Goal: Task Accomplishment & Management: Use online tool/utility

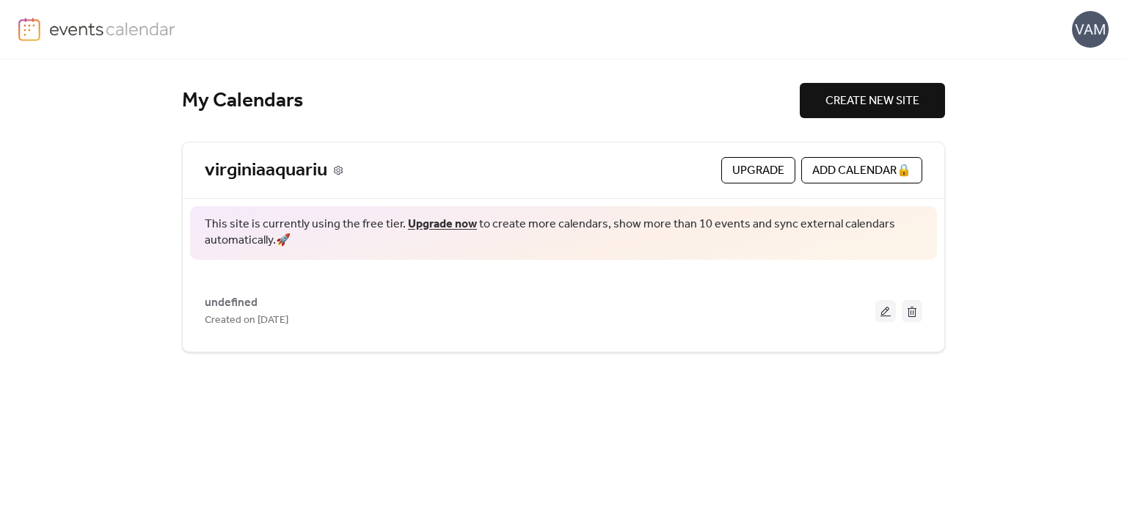
click at [339, 172] on icon at bounding box center [338, 170] width 10 height 10
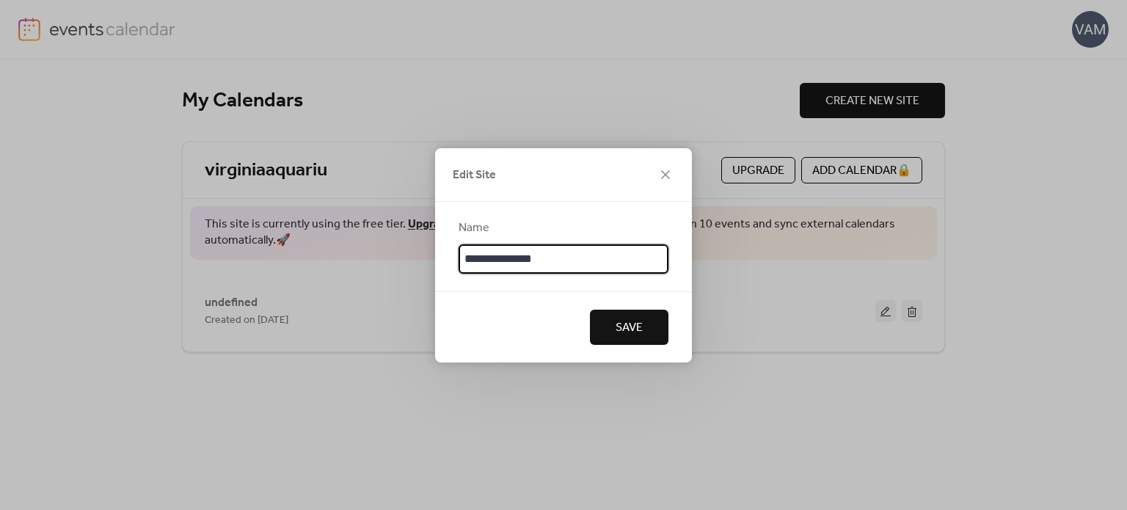
click at [544, 252] on input "**********" at bounding box center [564, 258] width 210 height 29
type input "**********"
click at [617, 313] on button "Save" at bounding box center [629, 327] width 79 height 35
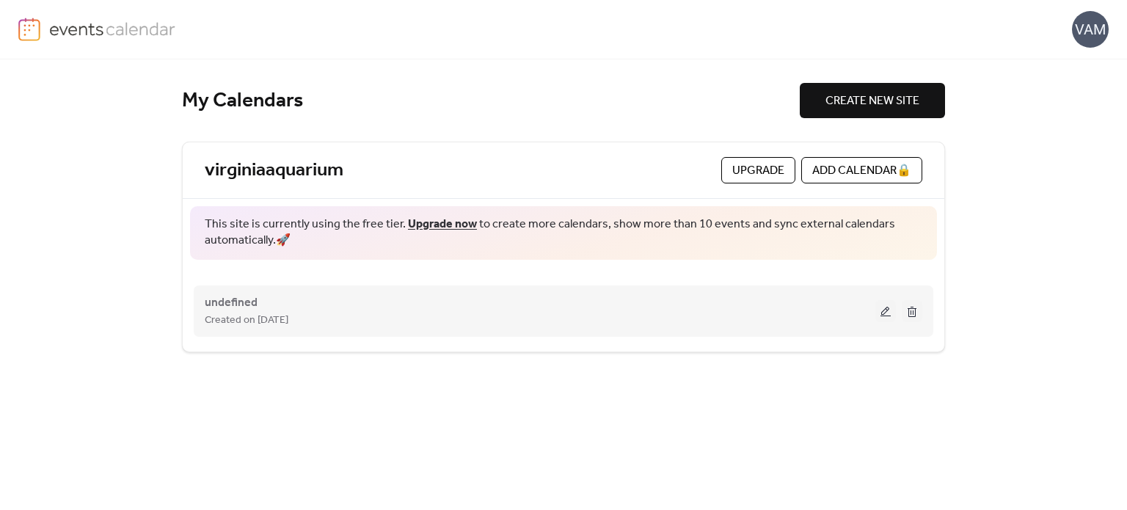
click at [882, 310] on button at bounding box center [886, 311] width 21 height 22
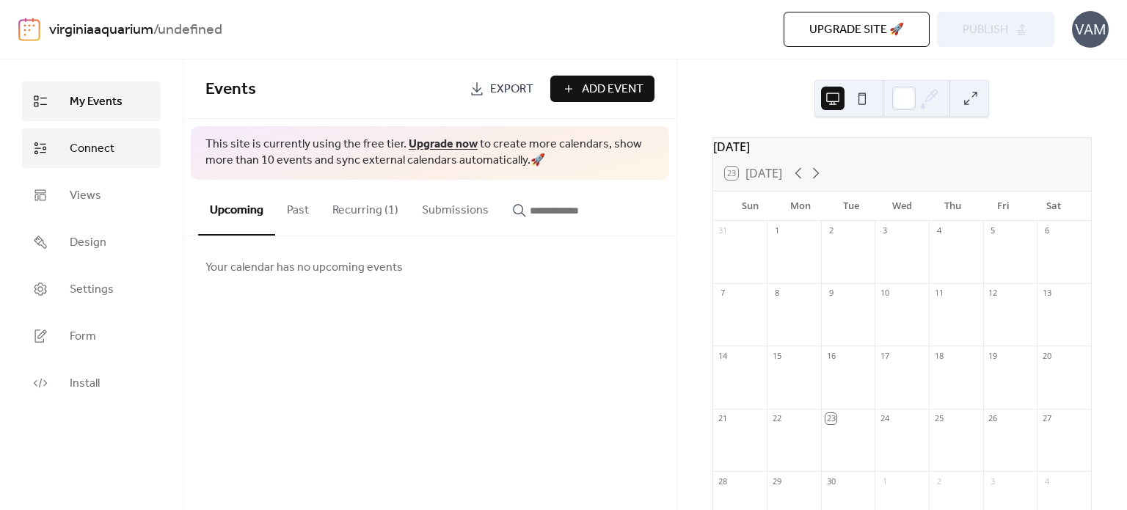
click at [123, 150] on link "Connect" at bounding box center [91, 148] width 139 height 40
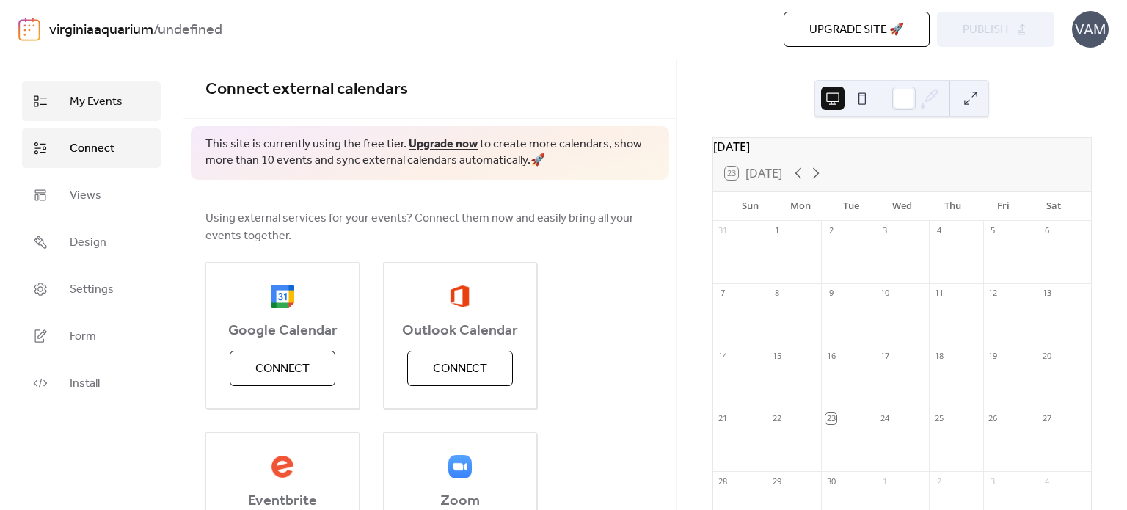
click at [123, 105] on link "My Events" at bounding box center [91, 101] width 139 height 40
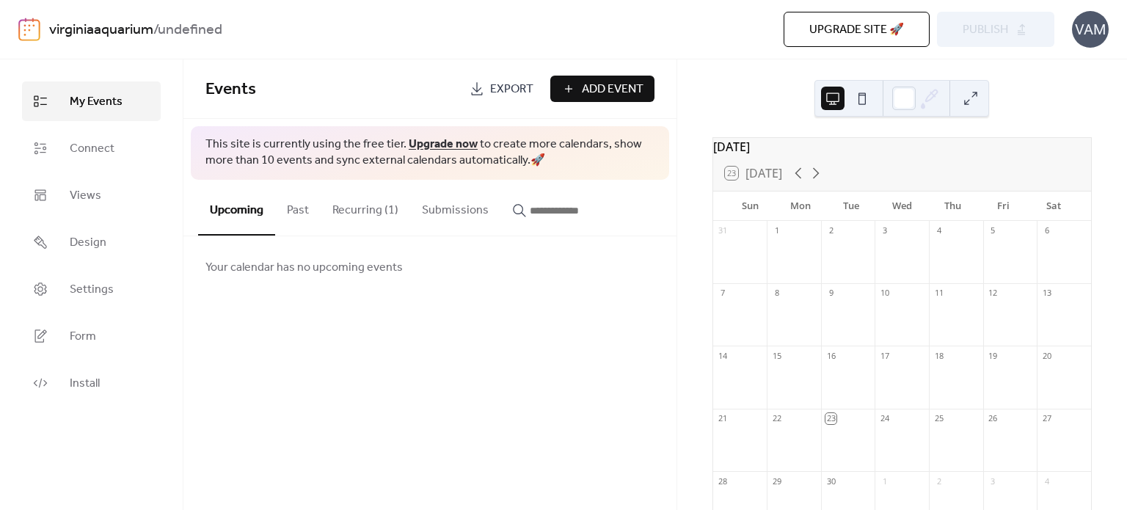
click at [597, 81] on span "Add Event" at bounding box center [613, 90] width 62 height 18
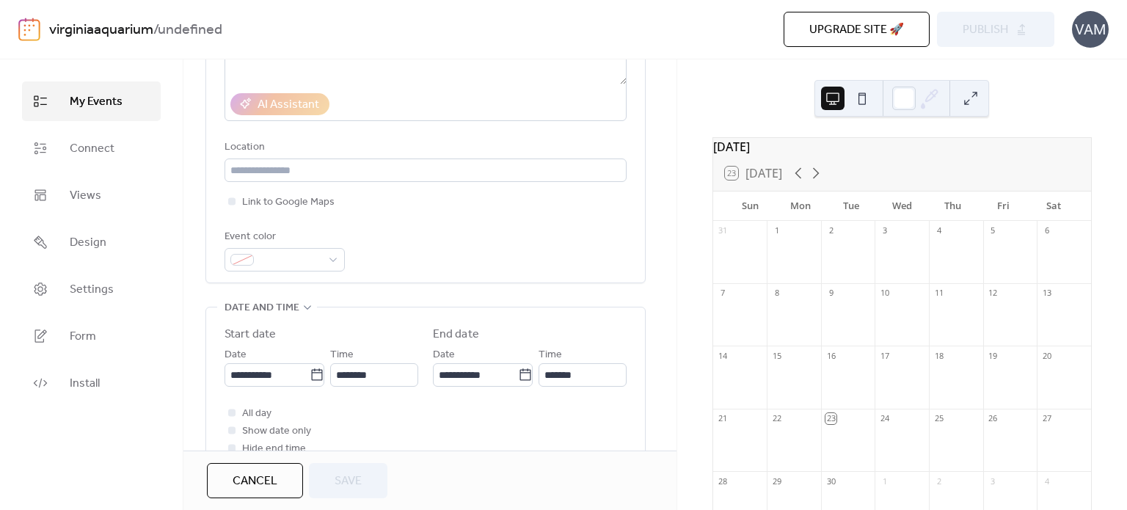
scroll to position [294, 0]
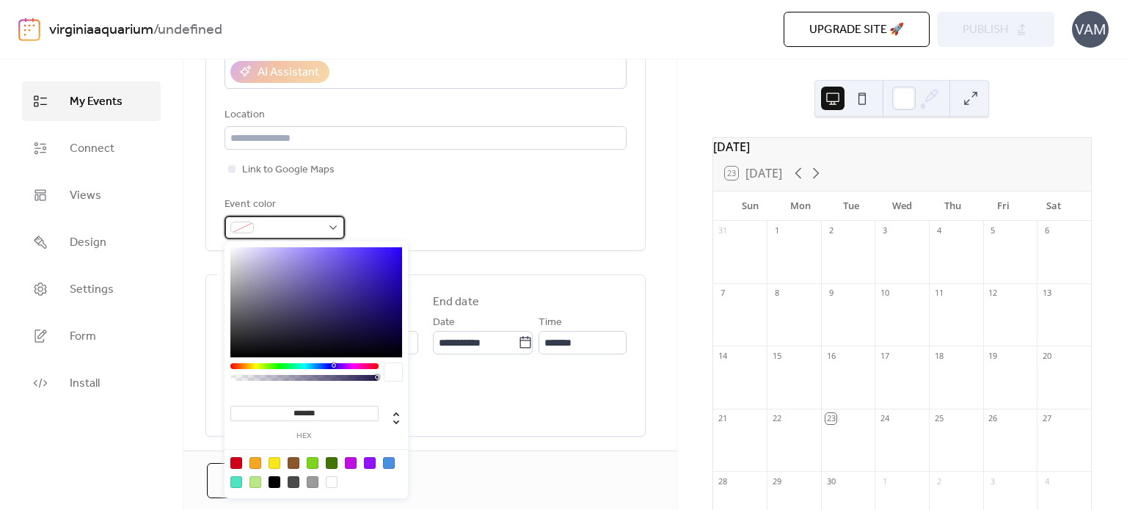
click at [303, 223] on span at bounding box center [291, 228] width 62 height 18
click at [303, 222] on span at bounding box center [291, 228] width 62 height 18
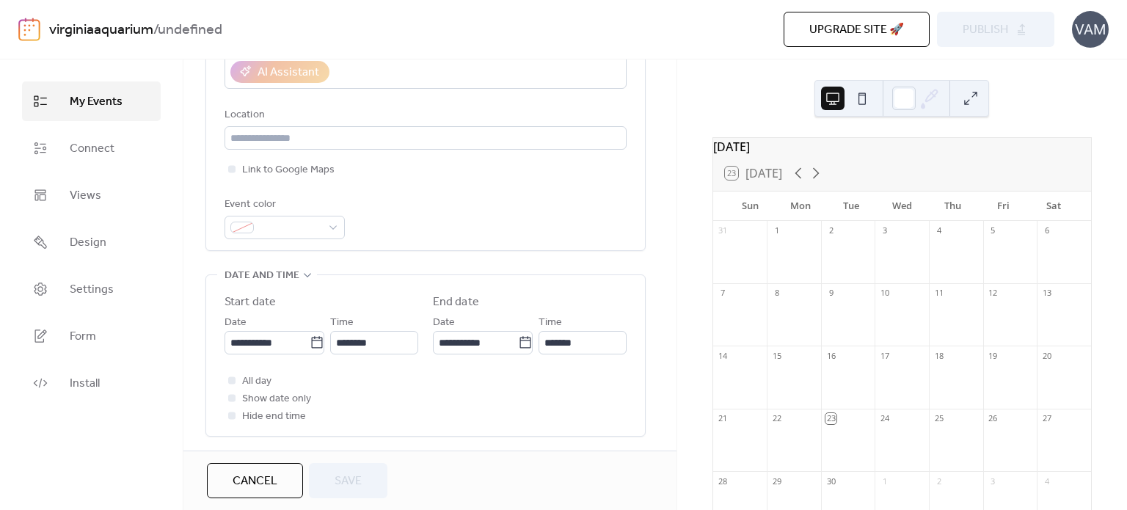
click at [432, 199] on div "Event color" at bounding box center [426, 217] width 402 height 43
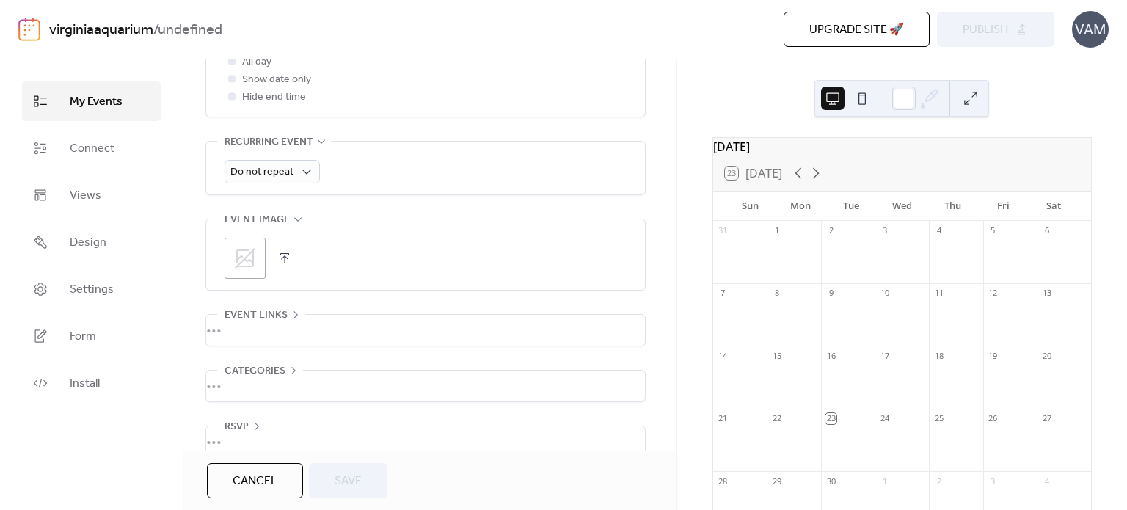
scroll to position [636, 0]
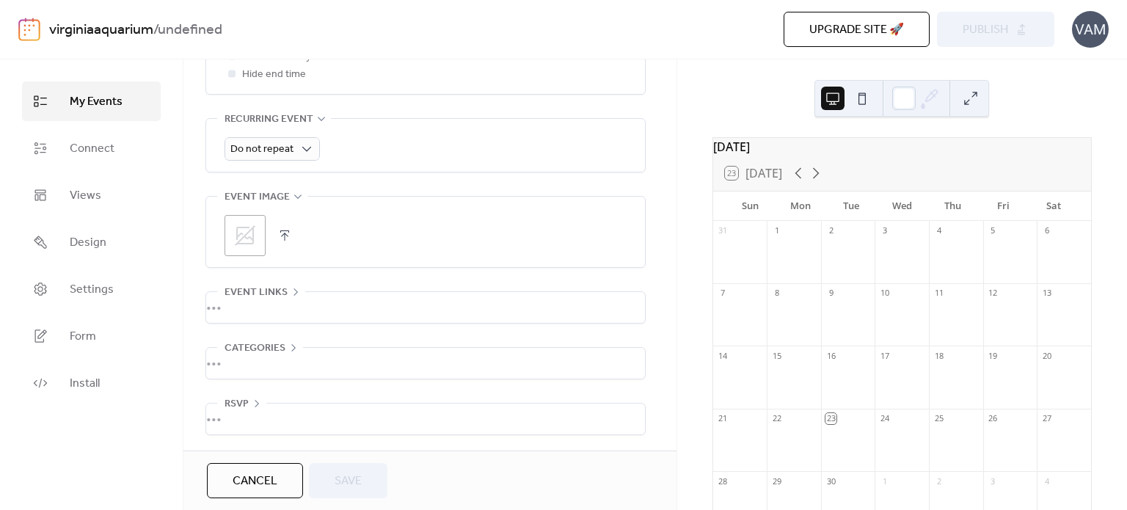
click at [225, 360] on div "•••" at bounding box center [425, 363] width 439 height 31
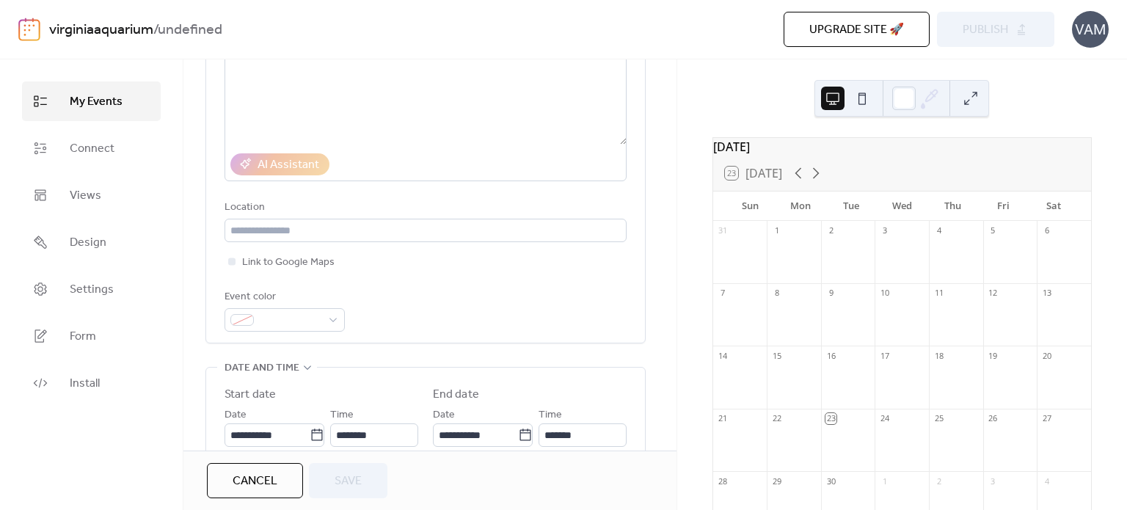
scroll to position [220, 0]
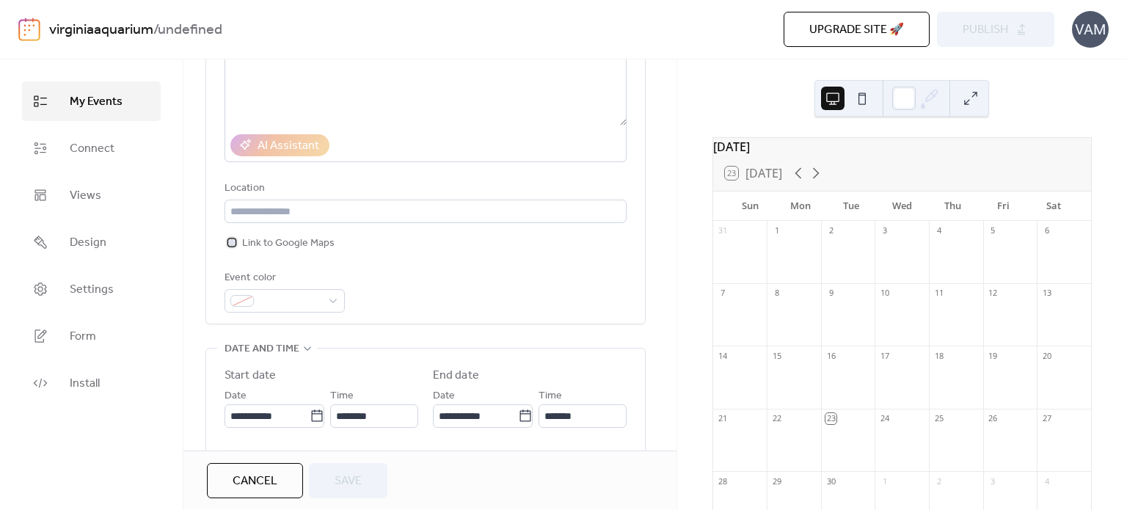
click at [293, 241] on span "Link to Google Maps" at bounding box center [288, 244] width 92 height 18
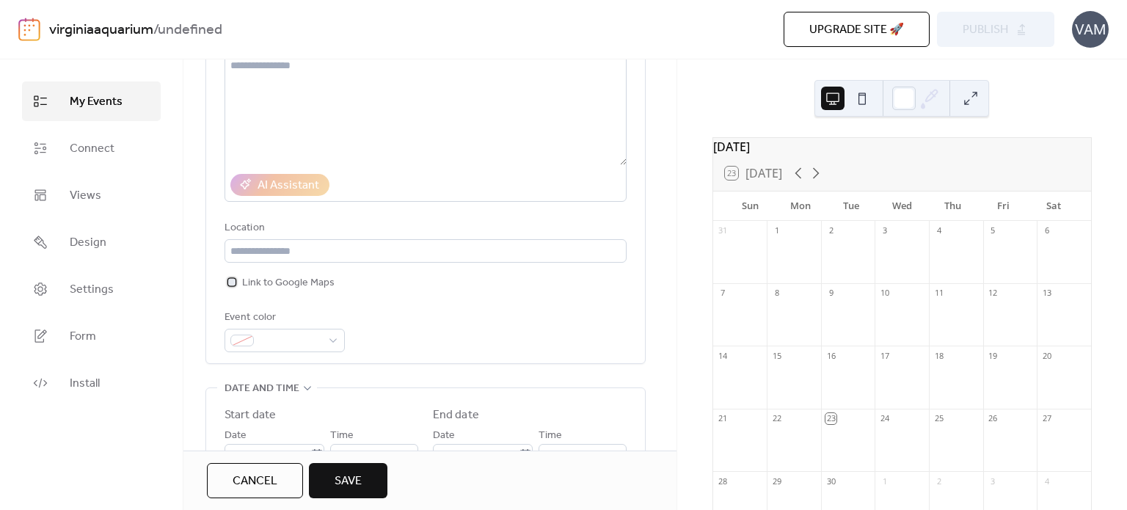
scroll to position [147, 0]
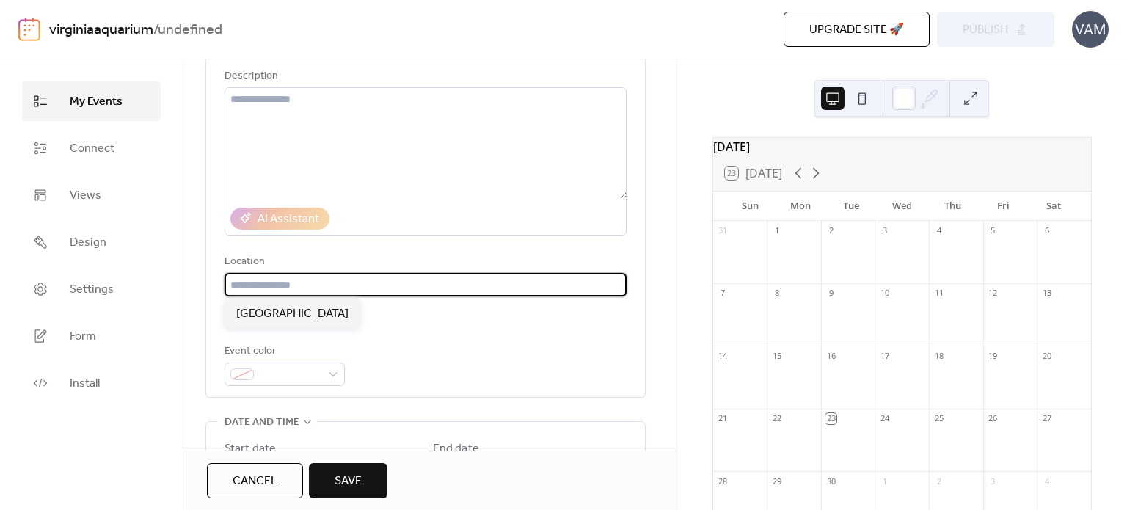
click at [343, 284] on input "text" at bounding box center [426, 284] width 402 height 23
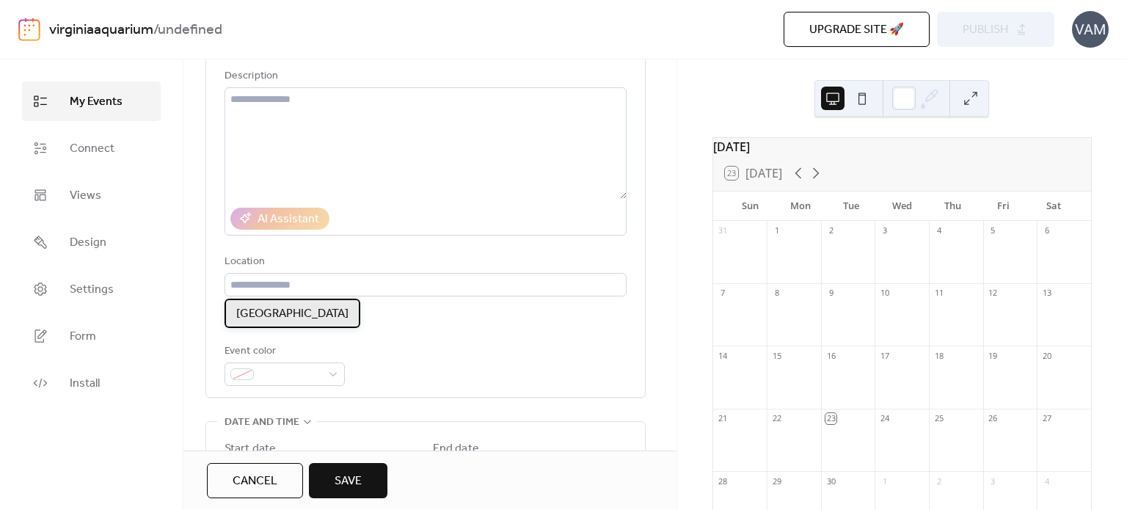
click at [229, 315] on div "[GEOGRAPHIC_DATA]" at bounding box center [293, 313] width 136 height 29
type input "**********"
click at [446, 307] on div "**********" at bounding box center [426, 199] width 402 height 373
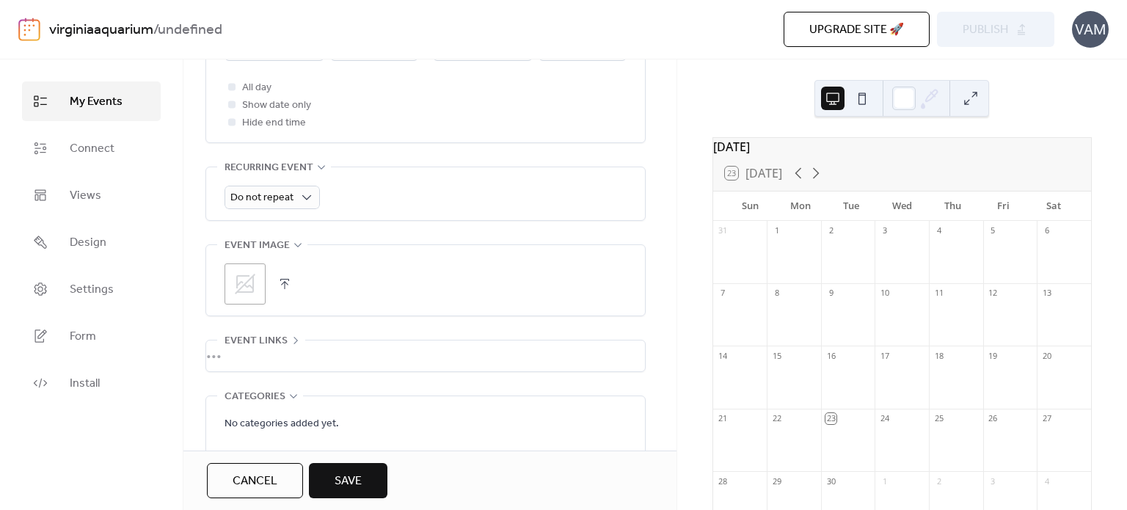
scroll to position [700, 0]
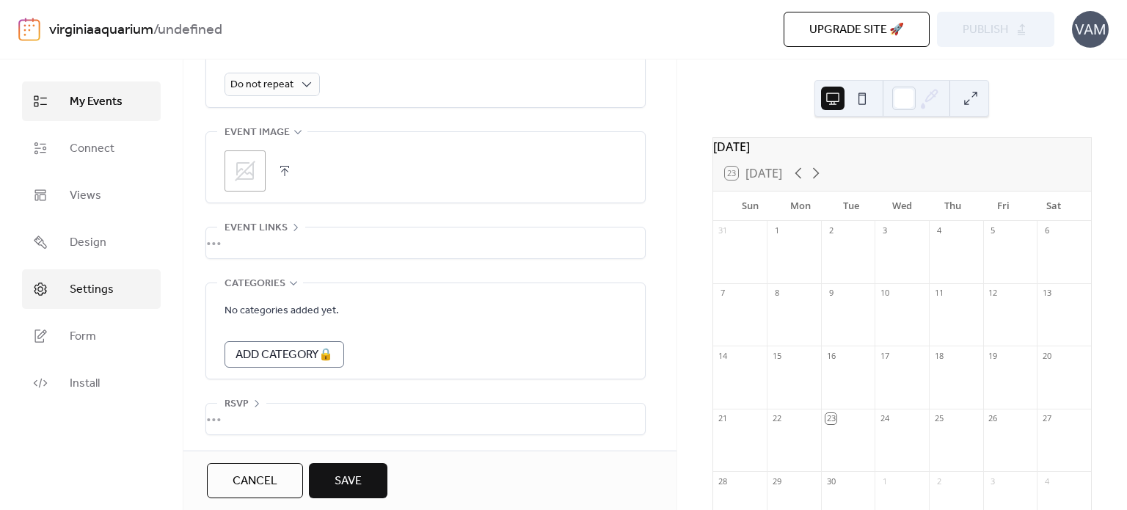
click at [101, 285] on span "Settings" at bounding box center [92, 290] width 44 height 18
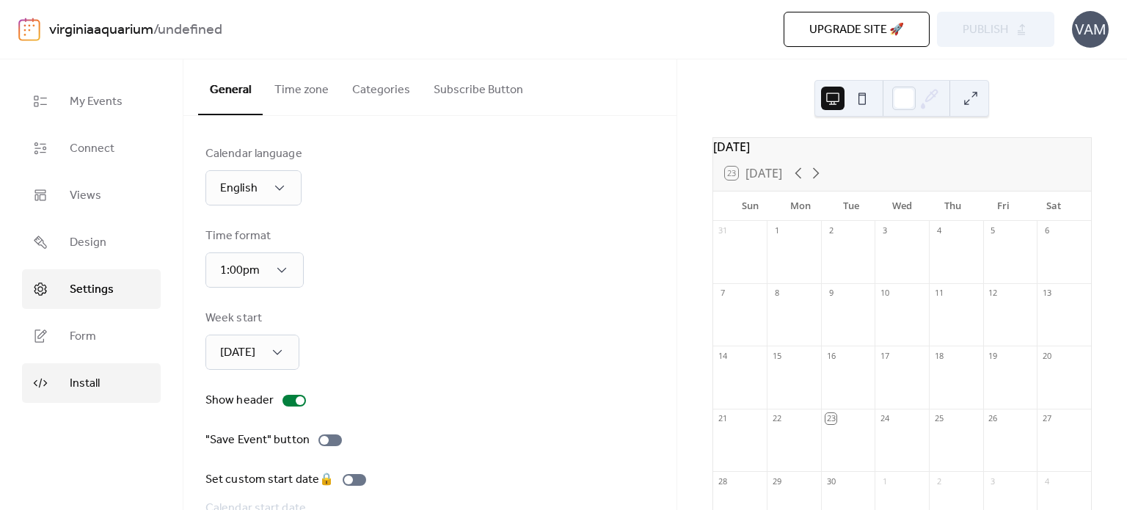
click at [116, 378] on link "Install" at bounding box center [91, 383] width 139 height 40
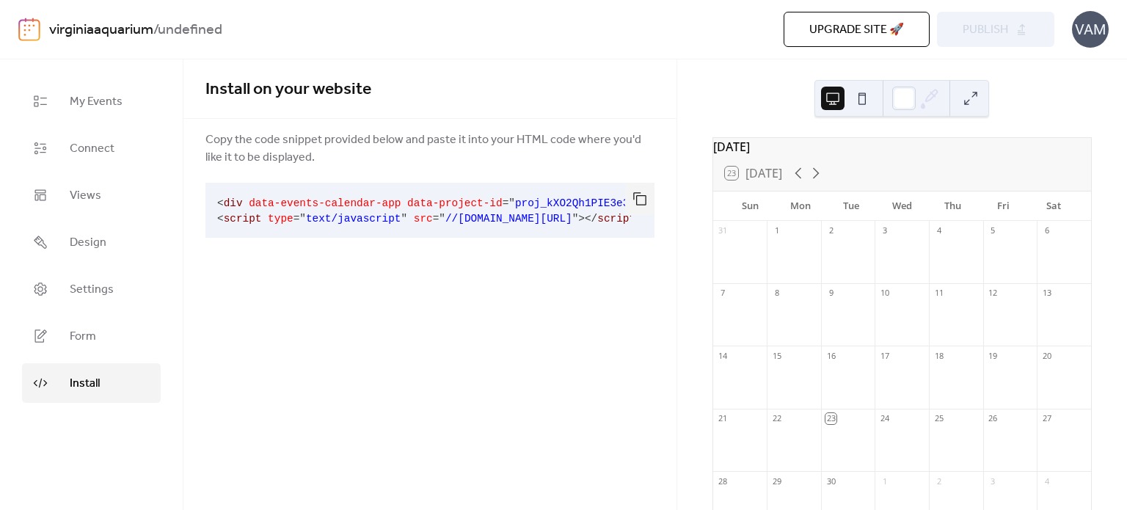
drag, startPoint x: 1110, startPoint y: 252, endPoint x: 1064, endPoint y: 255, distance: 46.3
click at [1110, 252] on div "[DATE] 23 [DATE] Sun Mon Tue Wed Thu Fri Sat 31 1 2 3 4 5 6 7 8 9 10 11 12 13 1…" at bounding box center [902, 284] width 450 height 451
